Goal: Task Accomplishment & Management: Manage account settings

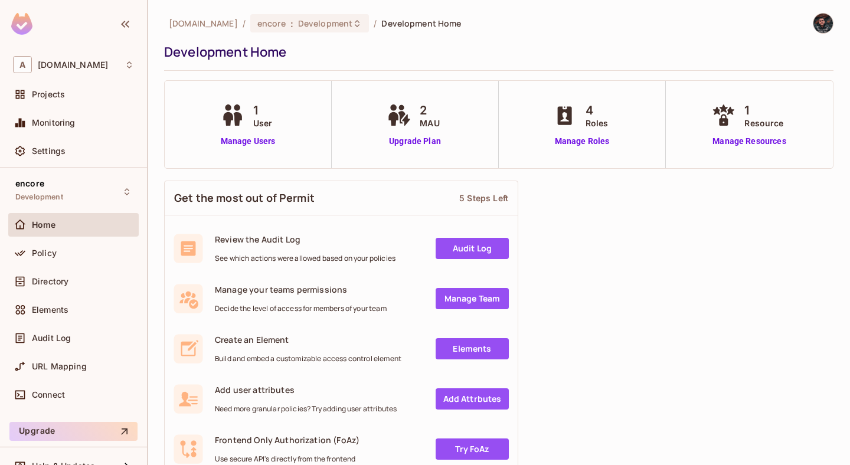
click at [97, 221] on div "Home" at bounding box center [83, 224] width 102 height 9
click at [62, 279] on span "Directory" at bounding box center [50, 281] width 37 height 9
click at [69, 98] on div "Projects" at bounding box center [83, 94] width 102 height 9
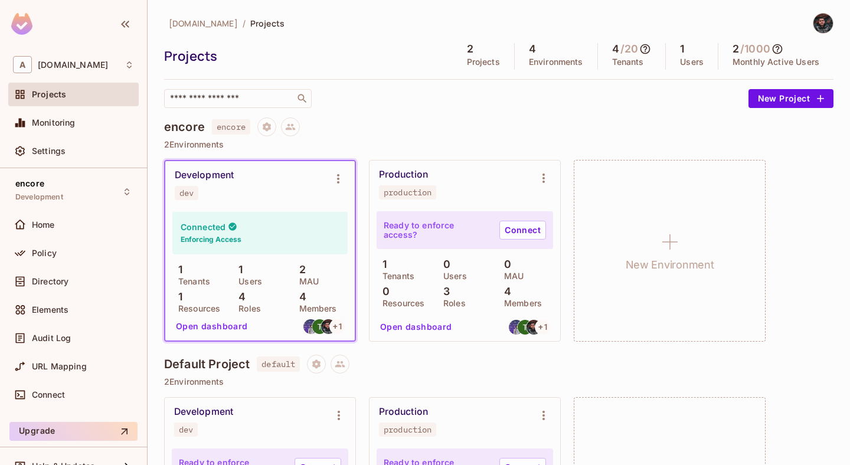
drag, startPoint x: 224, startPoint y: 321, endPoint x: 319, endPoint y: 186, distance: 165.2
click at [319, 186] on div "Development dev Connected Enforcing Access 1 Tenants 1 Users 2 MAU 1 Resources …" at bounding box center [259, 250] width 189 height 179
click at [94, 276] on div "Directory" at bounding box center [73, 281] width 121 height 14
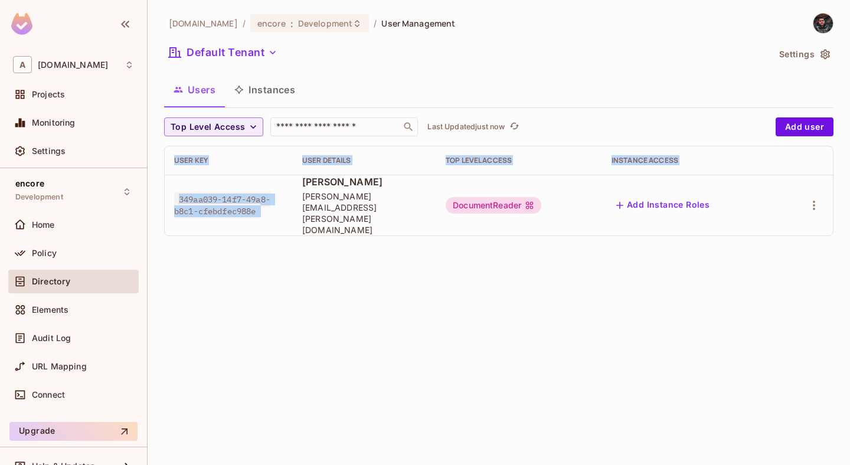
drag, startPoint x: 292, startPoint y: 187, endPoint x: 472, endPoint y: 244, distance: 188.3
click at [472, 244] on div "[DOMAIN_NAME] / encore : Development / User Management Default Tenant Settings …" at bounding box center [499, 232] width 702 height 465
click at [808, 126] on button "Add user" at bounding box center [805, 126] width 58 height 19
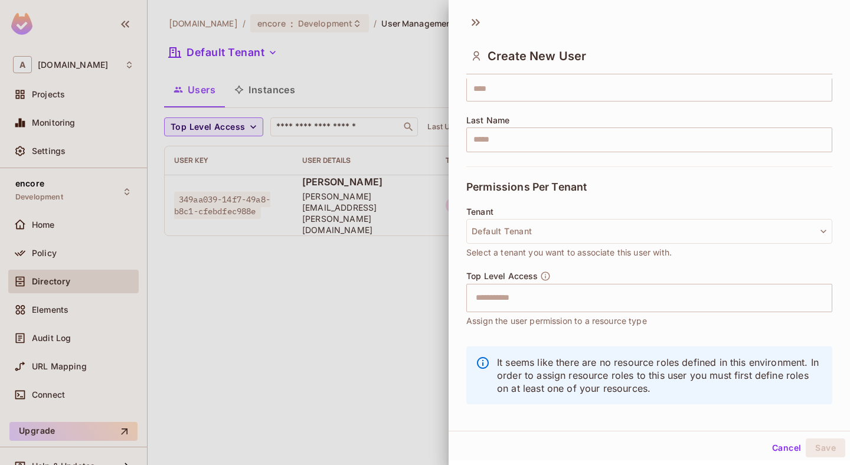
scroll to position [173, 0]
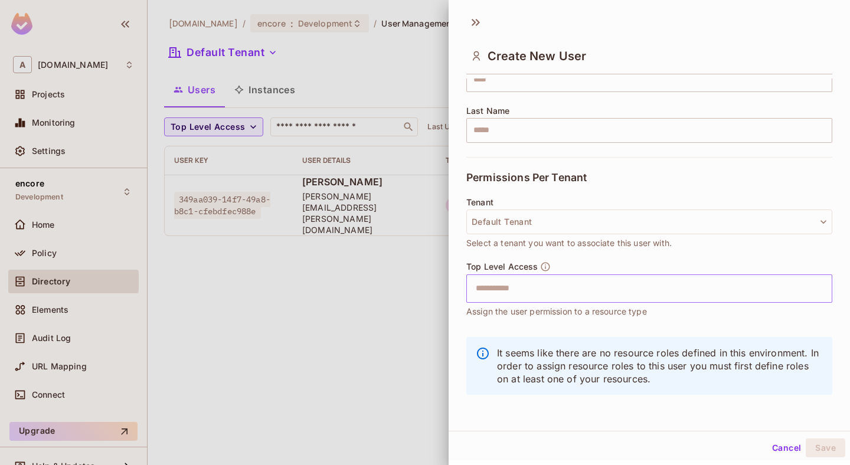
click at [525, 289] on input "text" at bounding box center [639, 289] width 341 height 24
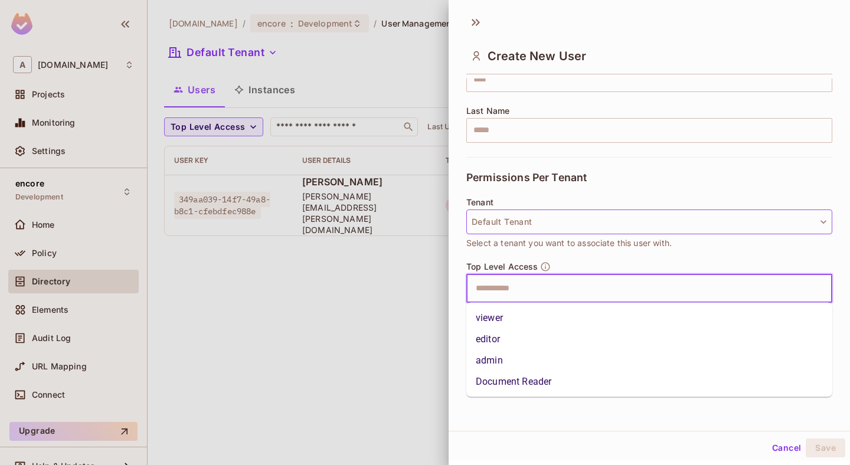
click at [524, 218] on button "Default Tenant" at bounding box center [649, 222] width 366 height 25
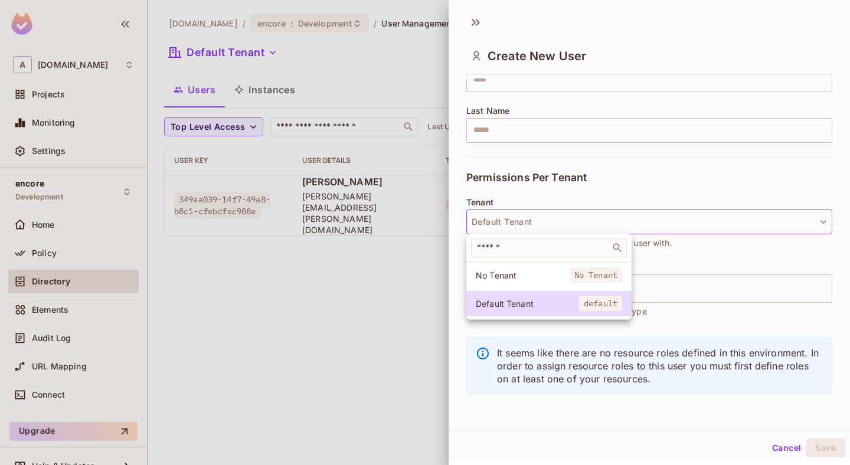
click at [498, 153] on div at bounding box center [425, 232] width 850 height 465
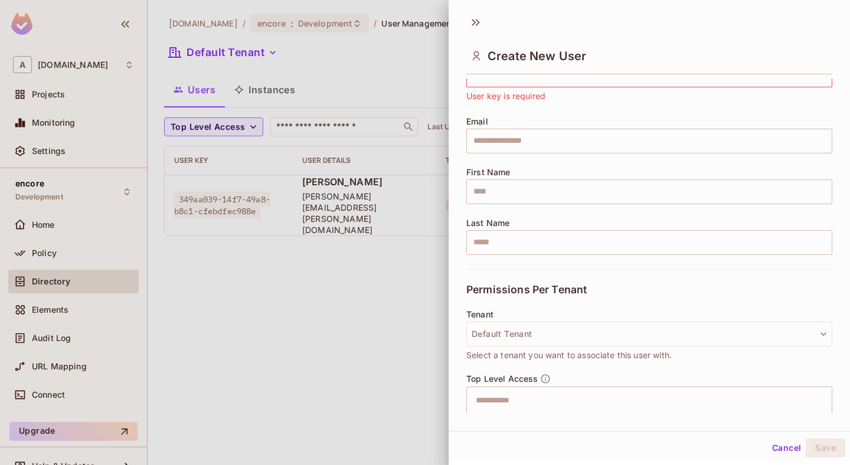
scroll to position [0, 0]
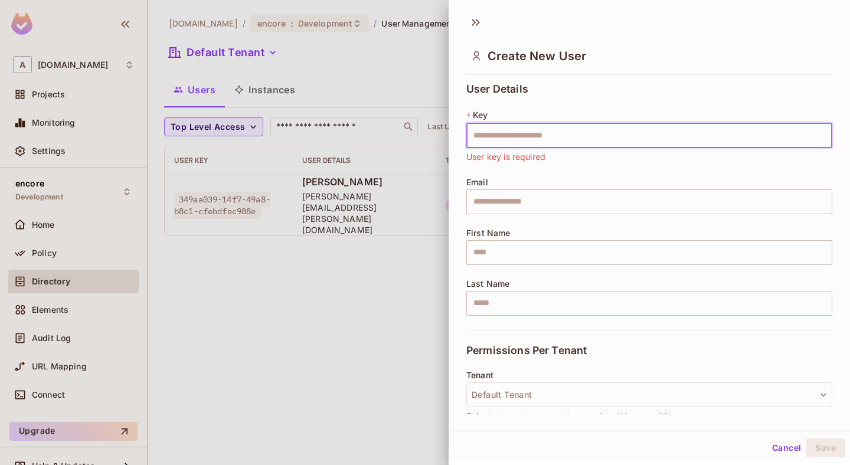
click at [501, 137] on input "text" at bounding box center [649, 135] width 366 height 25
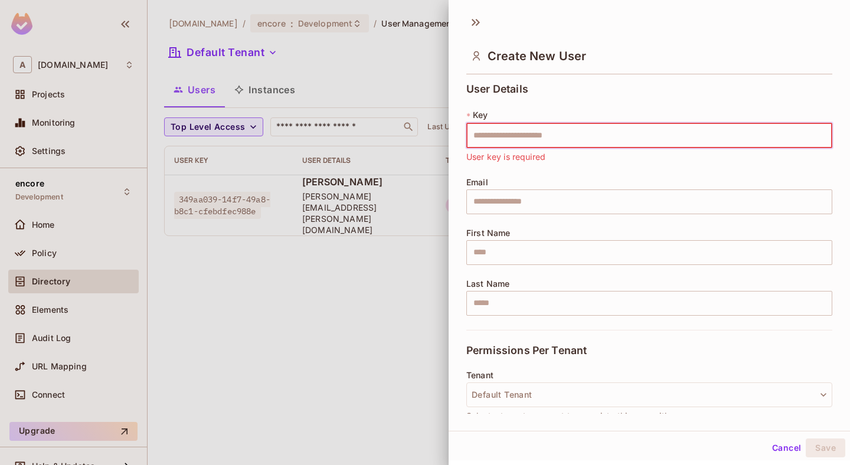
click at [365, 106] on div at bounding box center [425, 232] width 850 height 465
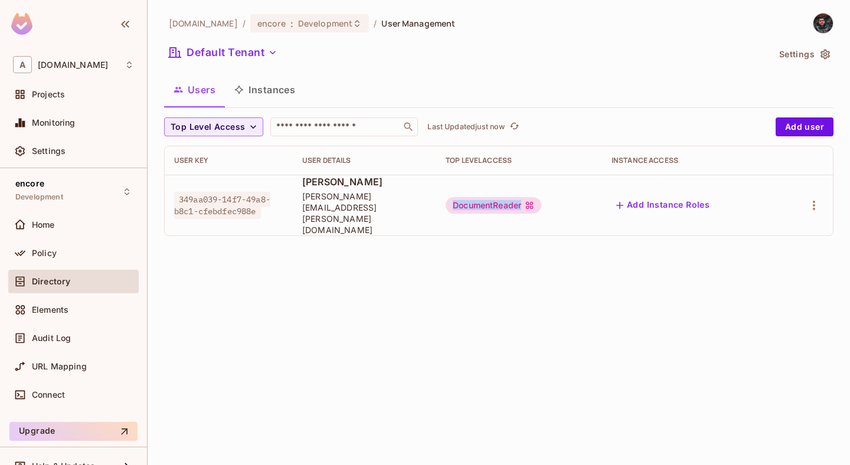
drag, startPoint x: 458, startPoint y: 191, endPoint x: 564, endPoint y: 191, distance: 106.2
click at [564, 191] on td "DocumentReader" at bounding box center [519, 205] width 166 height 61
click at [519, 181] on td "DocumentReader" at bounding box center [519, 205] width 166 height 61
click at [102, 303] on div "Elements" at bounding box center [73, 310] width 121 height 14
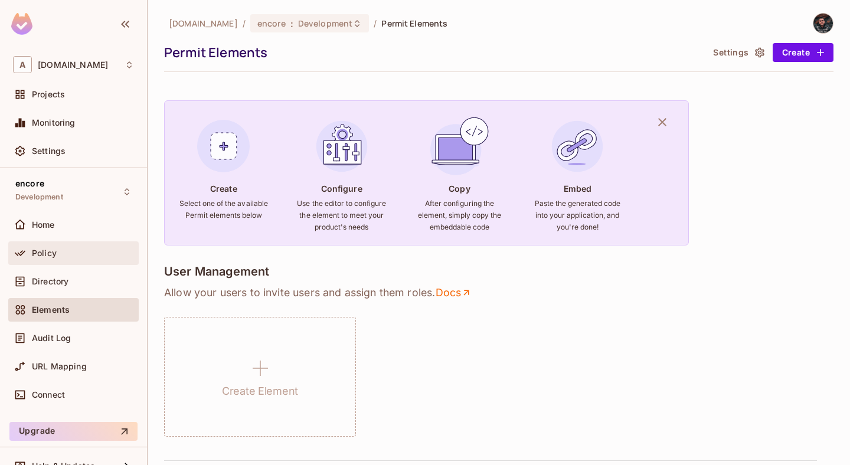
click at [50, 243] on div "Policy" at bounding box center [73, 253] width 130 height 24
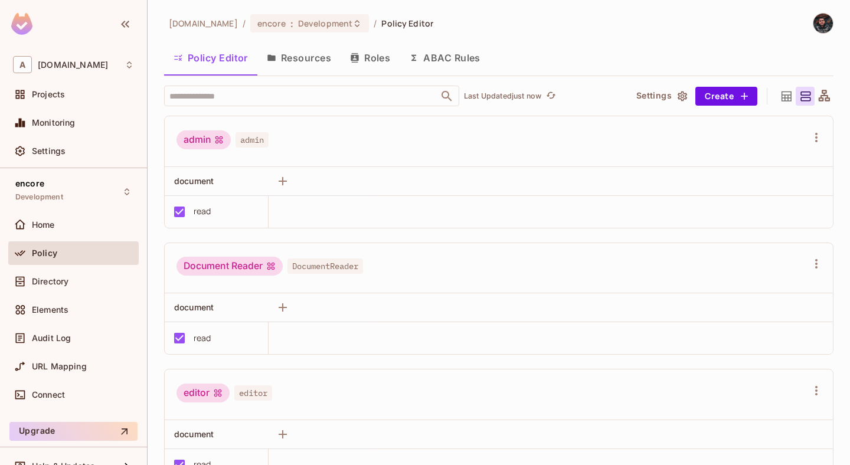
click at [318, 63] on button "Resources" at bounding box center [298, 58] width 83 height 30
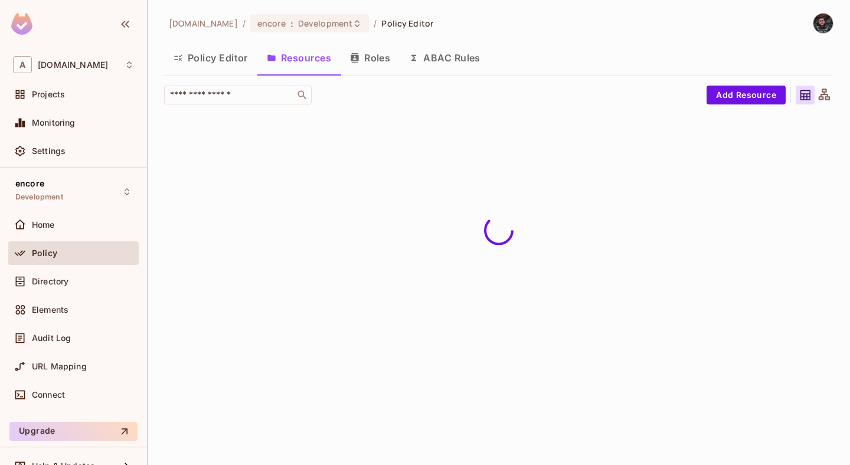
click at [220, 64] on button "Policy Editor" at bounding box center [210, 58] width 93 height 30
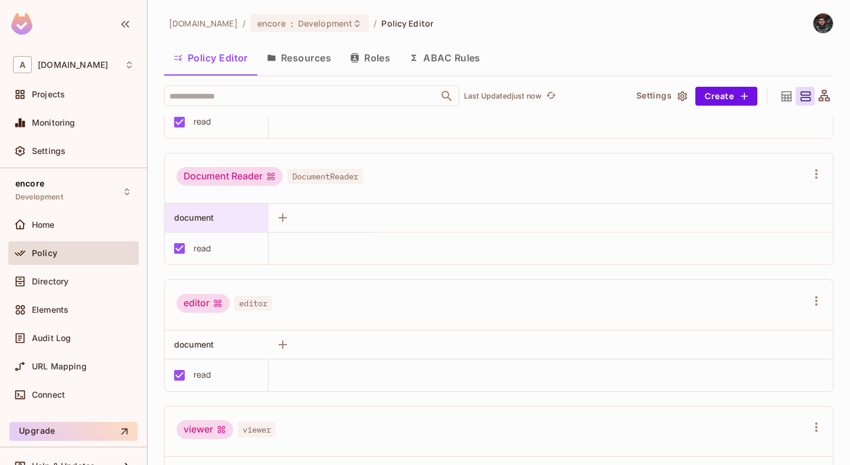
scroll to position [90, 0]
click at [286, 210] on icon "button" at bounding box center [283, 217] width 14 height 14
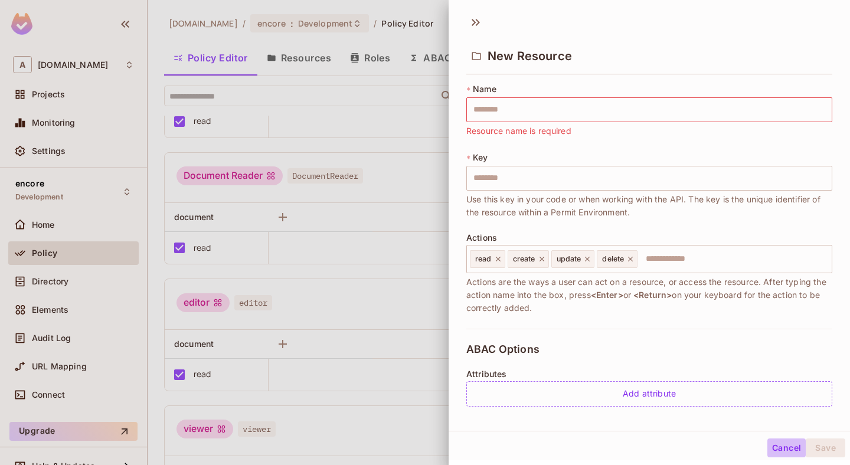
click at [791, 441] on button "Cancel" at bounding box center [786, 448] width 38 height 19
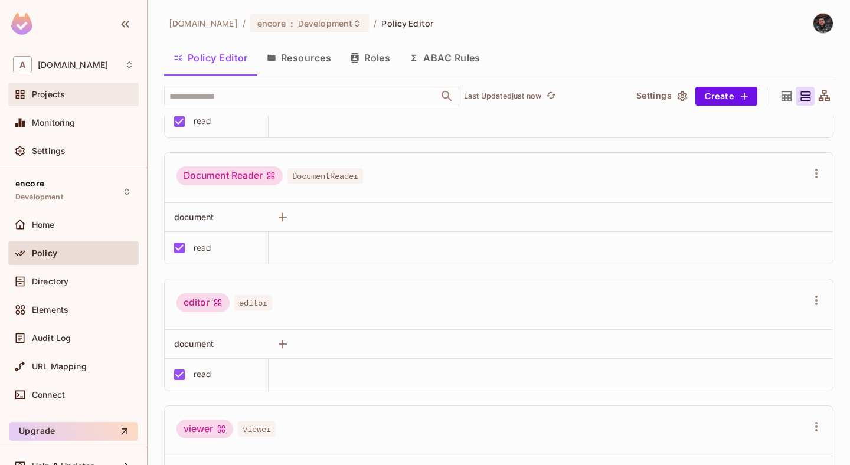
click at [89, 101] on div "Projects" at bounding box center [73, 94] width 121 height 14
